Goal: Task Accomplishment & Management: Manage account settings

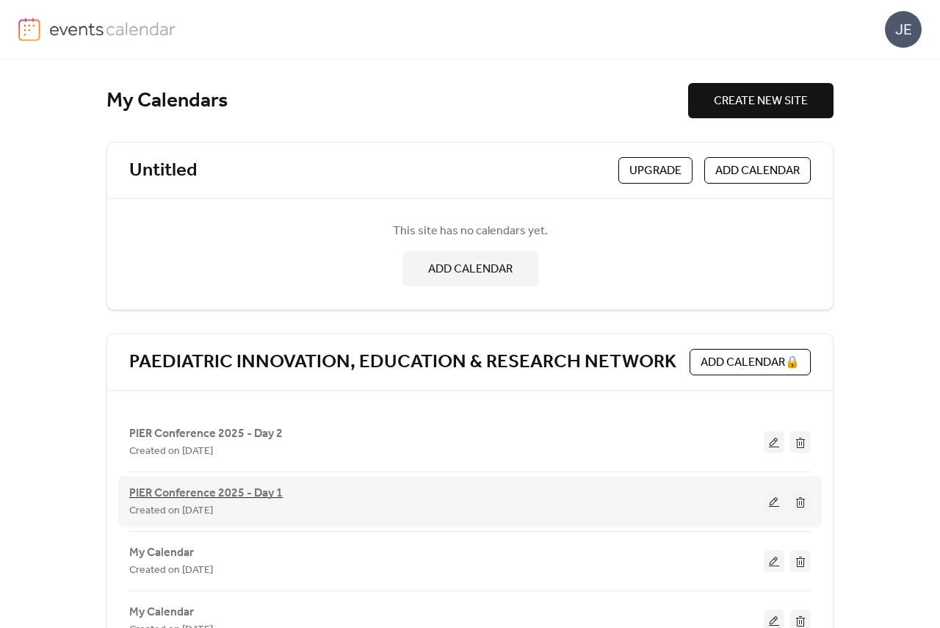
click at [192, 496] on span "PIER Conference 2025 - Day 1" at bounding box center [205, 494] width 153 height 18
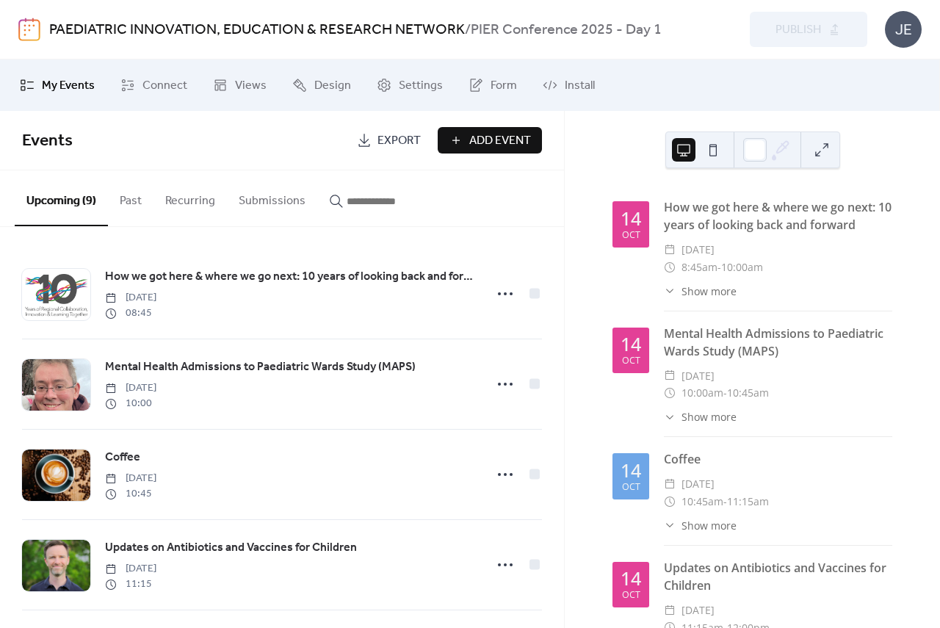
click at [29, 25] on img at bounding box center [29, 29] width 22 height 23
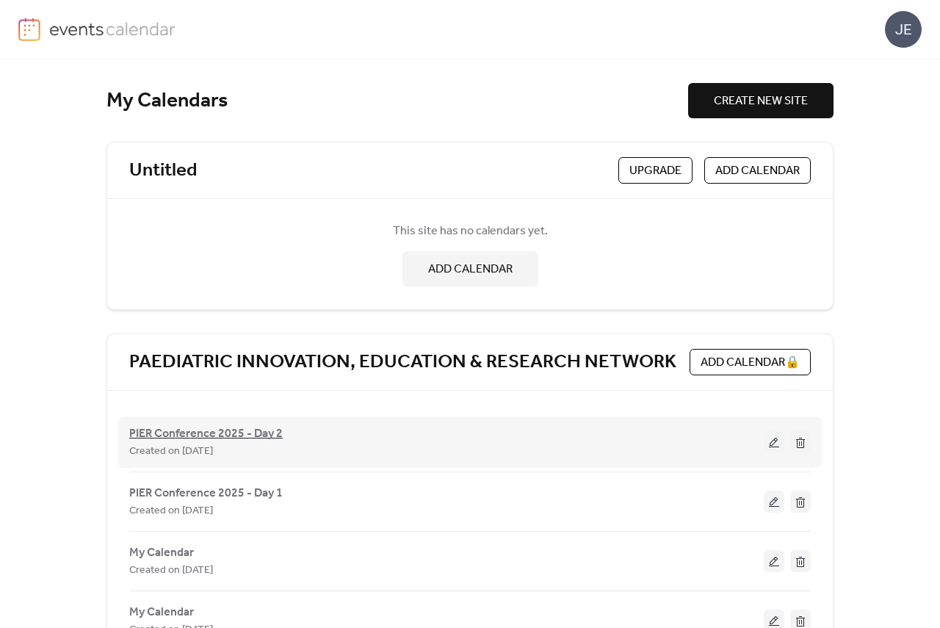
click at [189, 433] on span "PIER Conference 2025 - Day 2" at bounding box center [205, 434] width 153 height 18
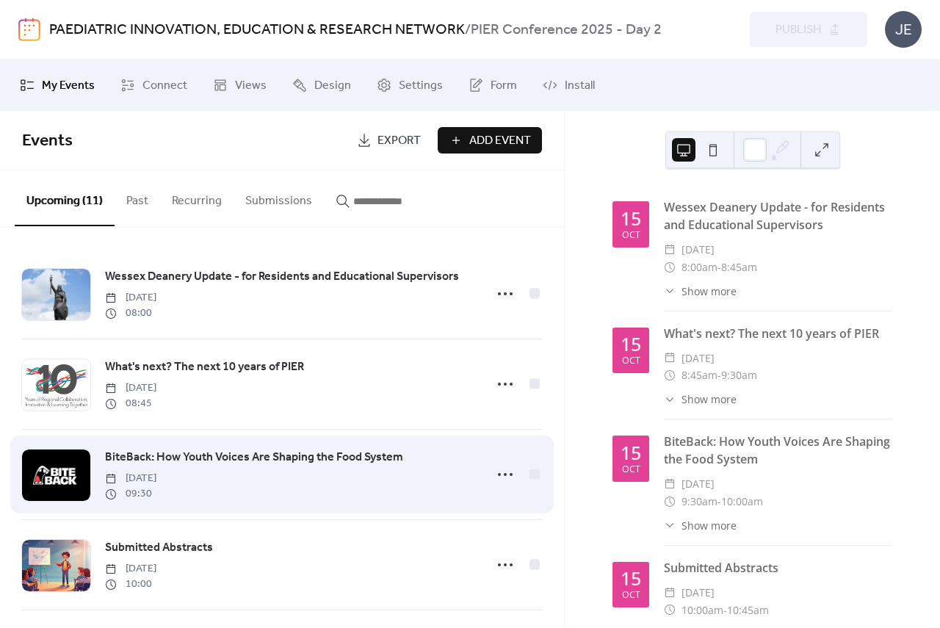
click at [167, 456] on span "BiteBack: How Youth Voices Are Shaping the Food System" at bounding box center [254, 458] width 298 height 18
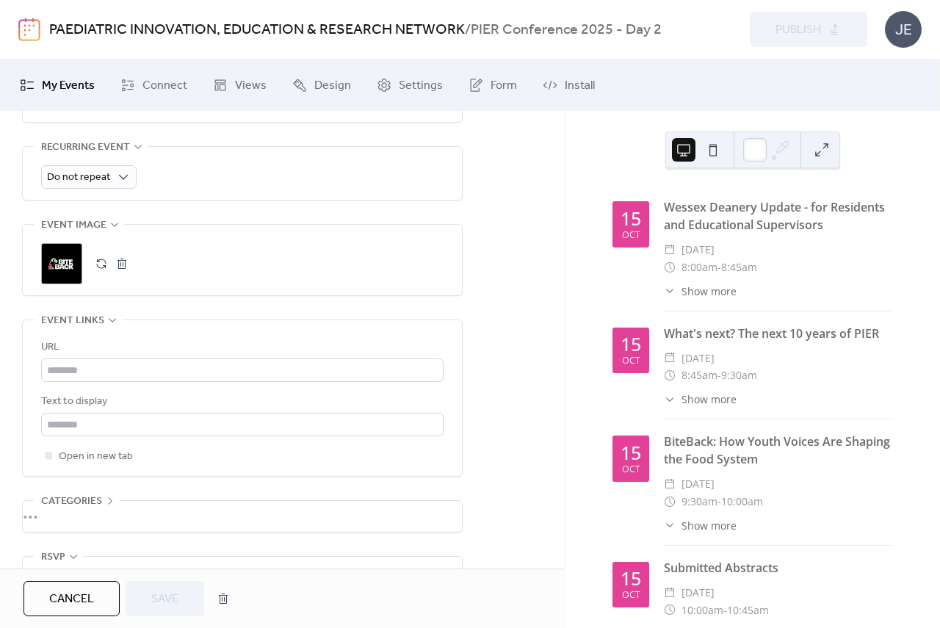
scroll to position [750, 0]
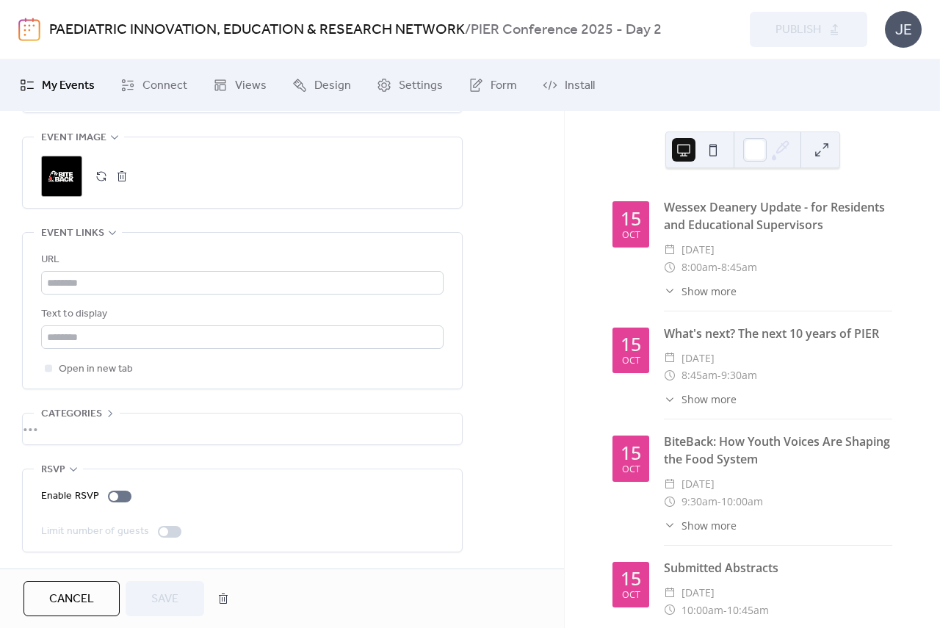
click at [34, 31] on img at bounding box center [29, 29] width 22 height 23
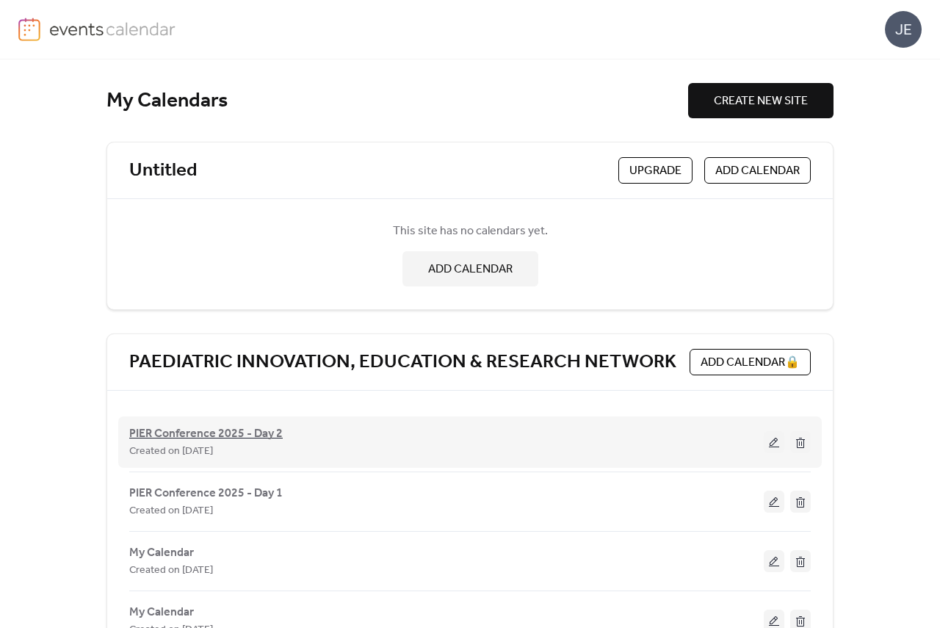
click at [276, 427] on span "PIER Conference 2025 - Day 2" at bounding box center [205, 434] width 153 height 18
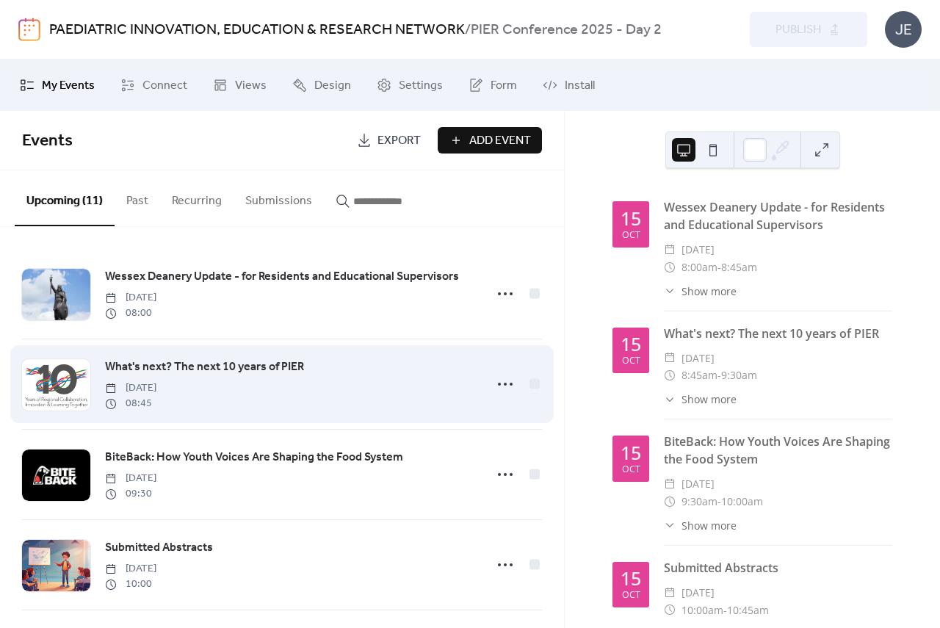
scroll to position [644, 0]
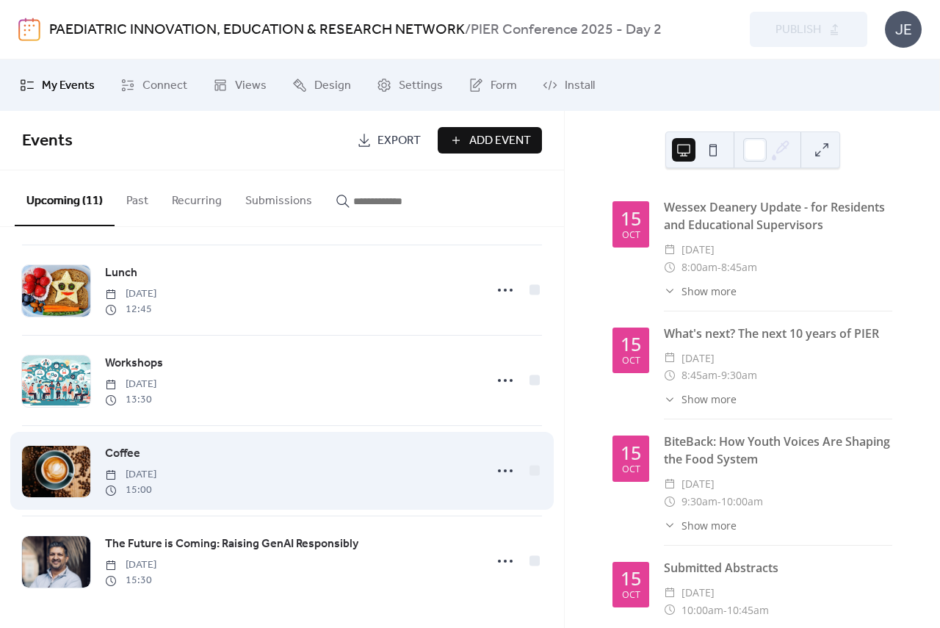
click at [108, 450] on span "Coffee" at bounding box center [122, 454] width 35 height 18
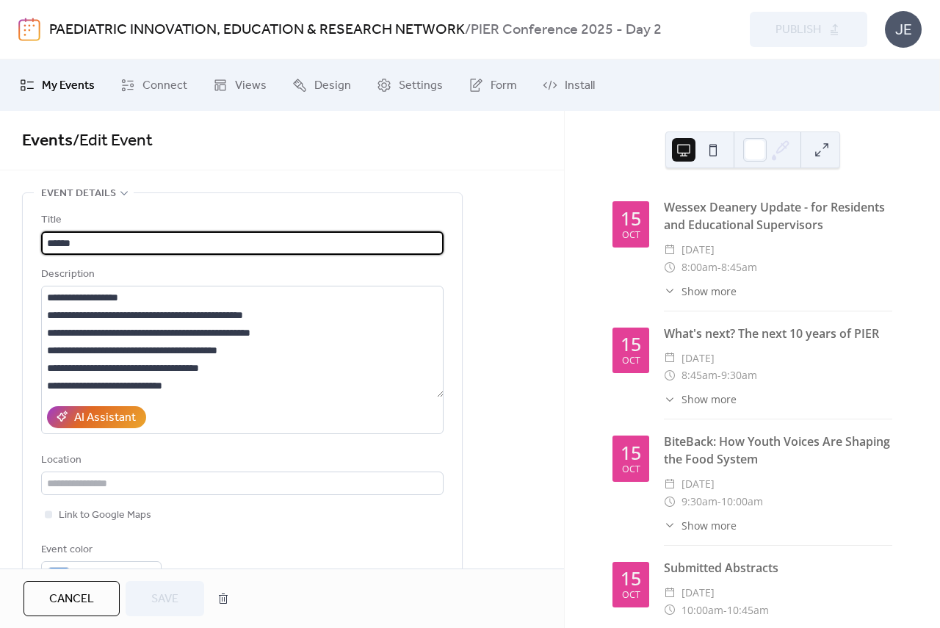
click at [54, 81] on span "My Events" at bounding box center [68, 86] width 53 height 18
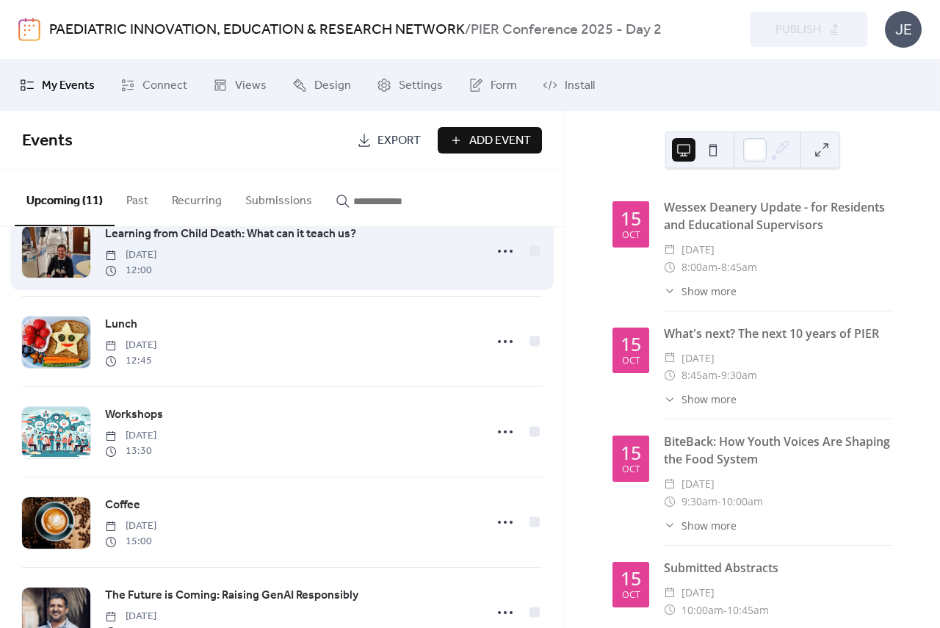
scroll to position [587, 0]
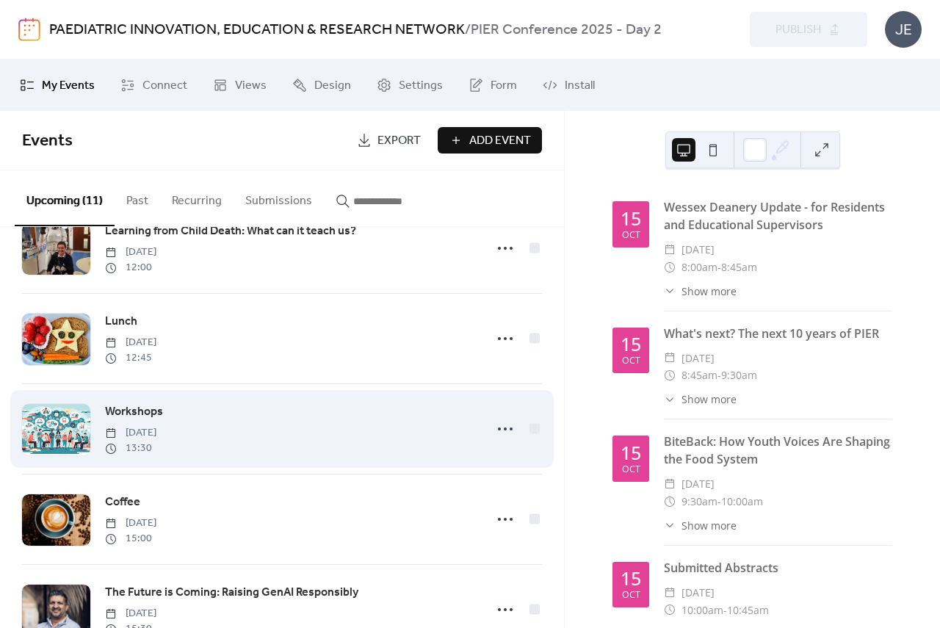
click at [130, 416] on span "Workshops" at bounding box center [134, 412] width 58 height 18
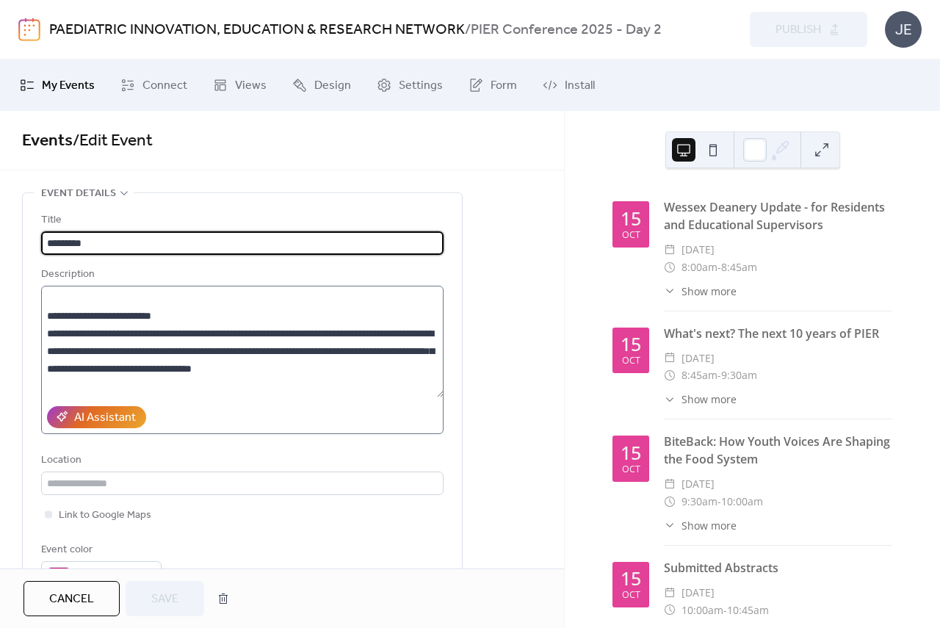
scroll to position [294, 0]
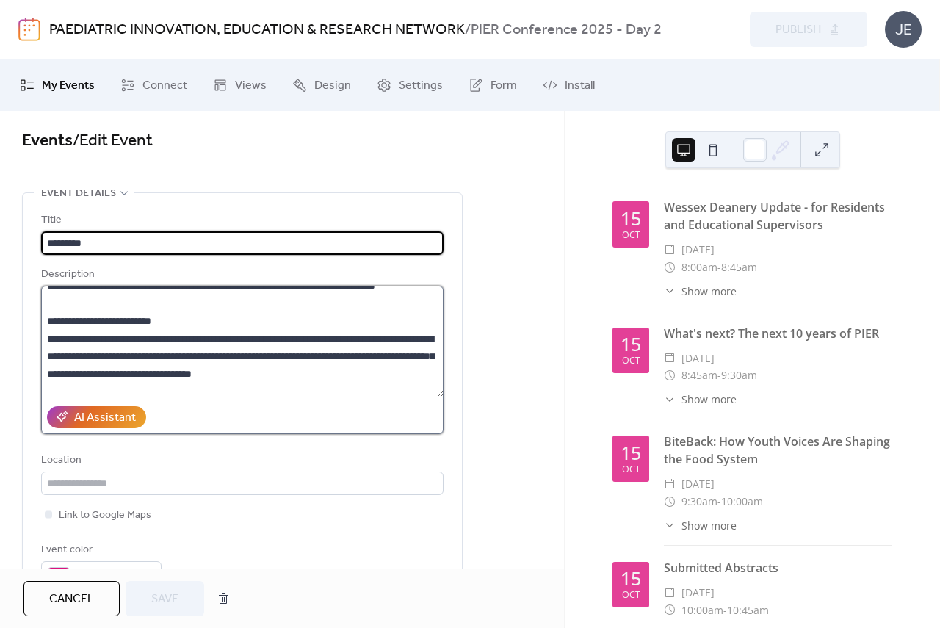
click at [408, 388] on textarea at bounding box center [242, 342] width 402 height 112
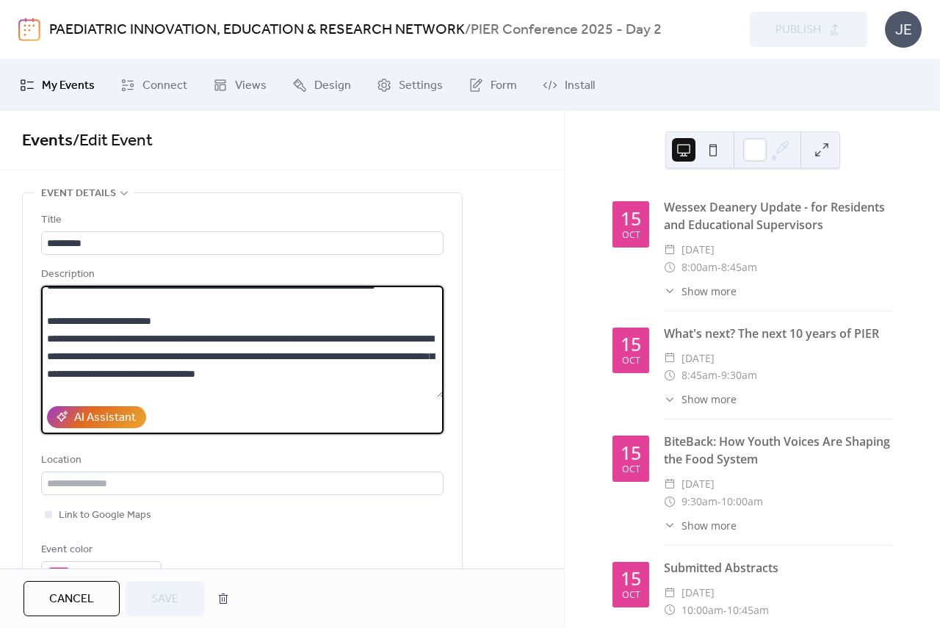
scroll to position [297, 0]
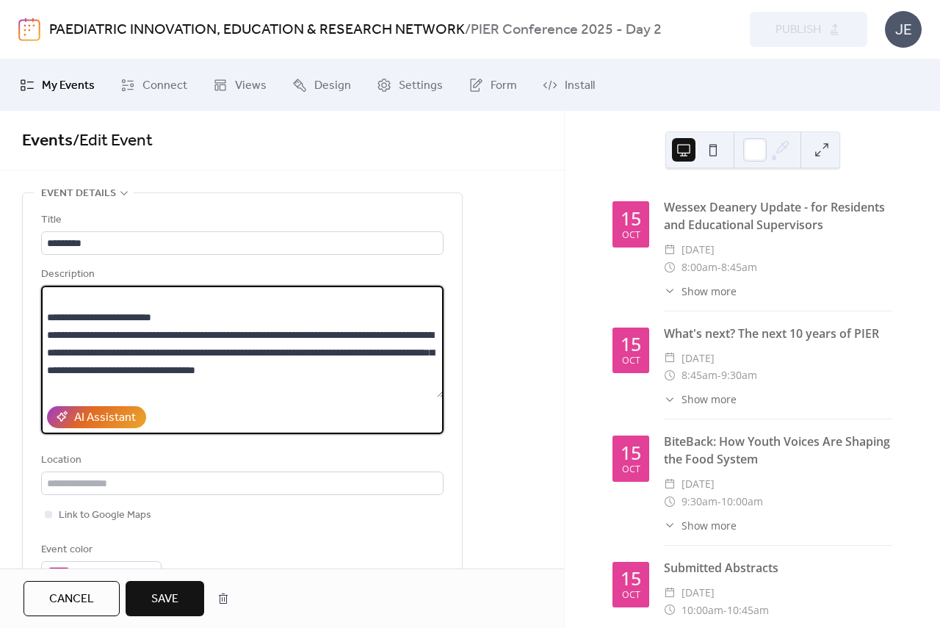
type textarea "**********"
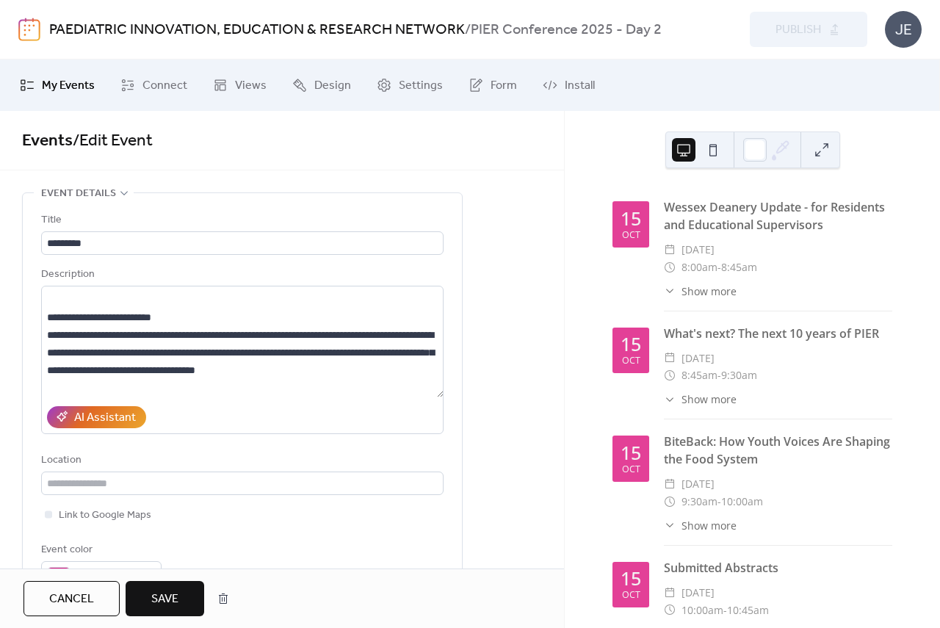
click at [170, 606] on span "Save" at bounding box center [164, 599] width 27 height 18
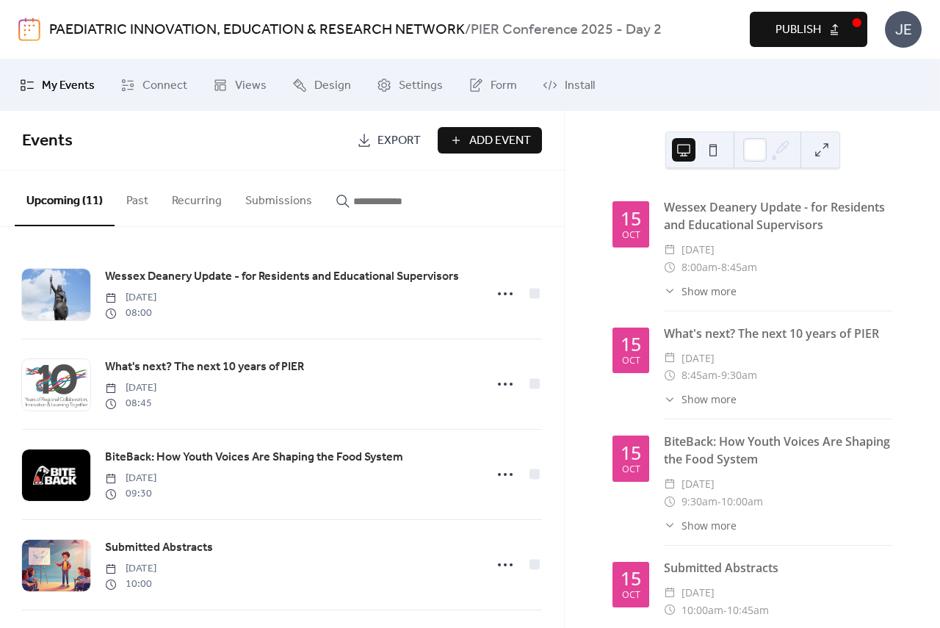
click at [799, 38] on span "Publish" at bounding box center [798, 30] width 46 height 18
